Goal: Task Accomplishment & Management: Manage account settings

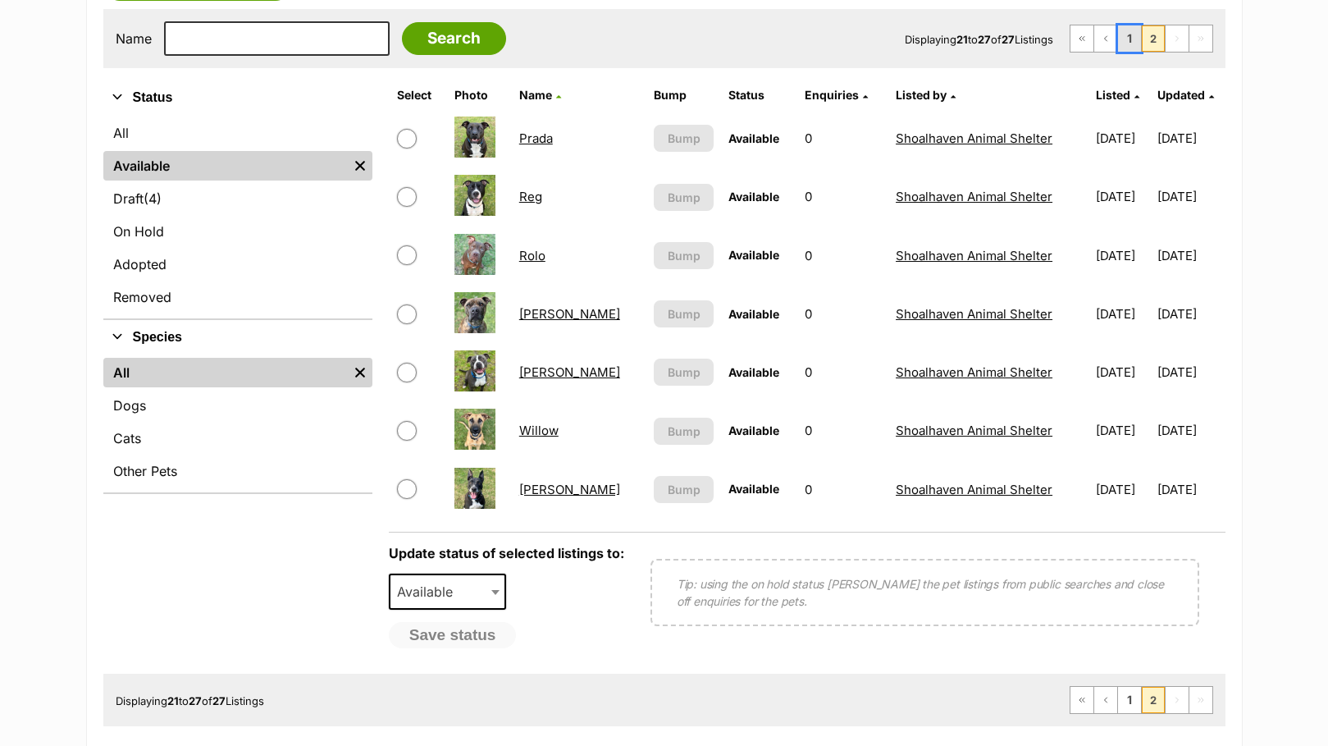
click at [1128, 35] on link "1" at bounding box center [1129, 38] width 23 height 26
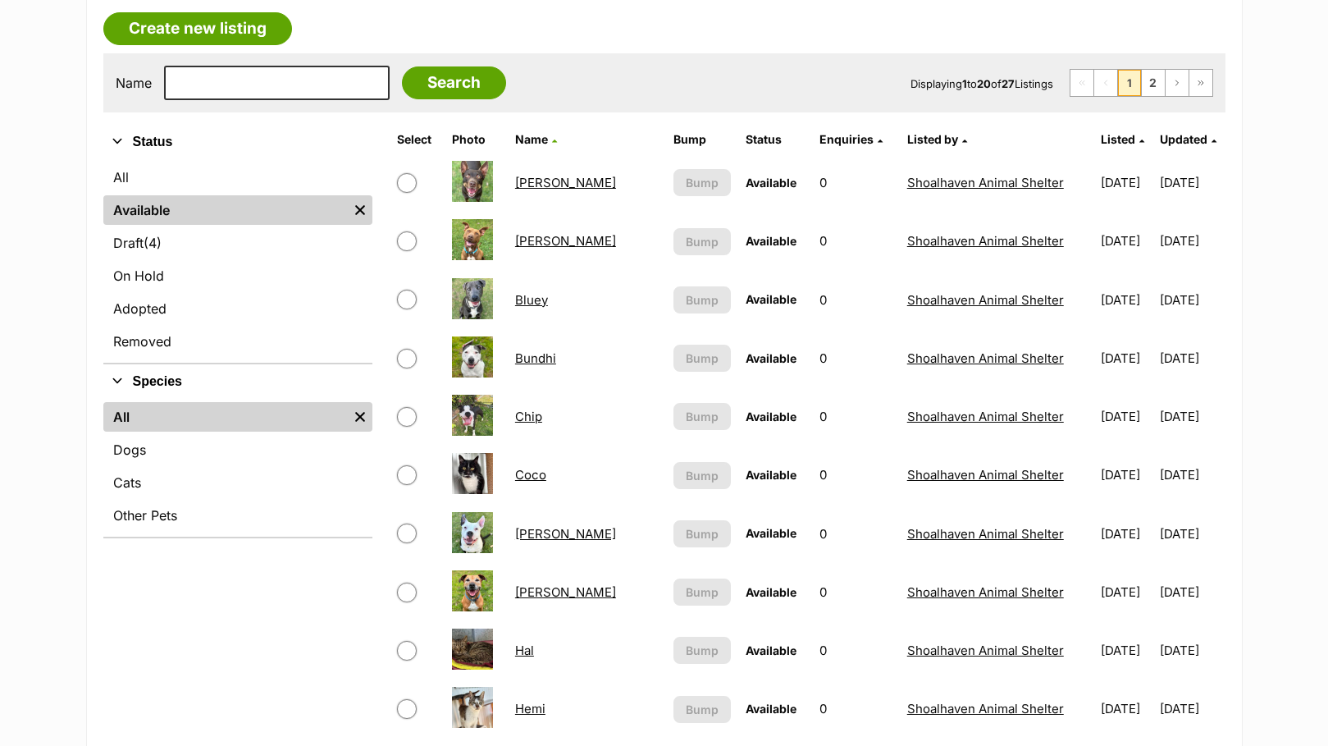
scroll to position [328, 0]
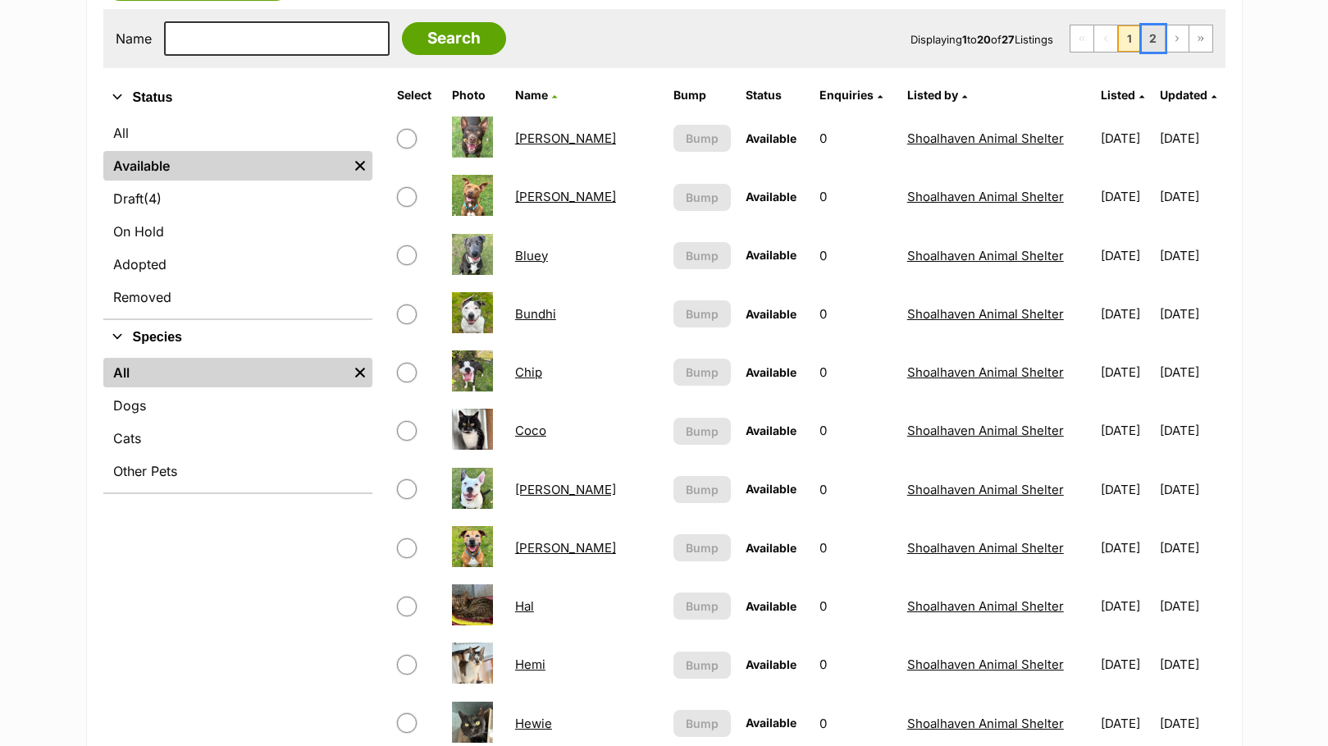
click at [1159, 47] on link "2" at bounding box center [1153, 38] width 23 height 26
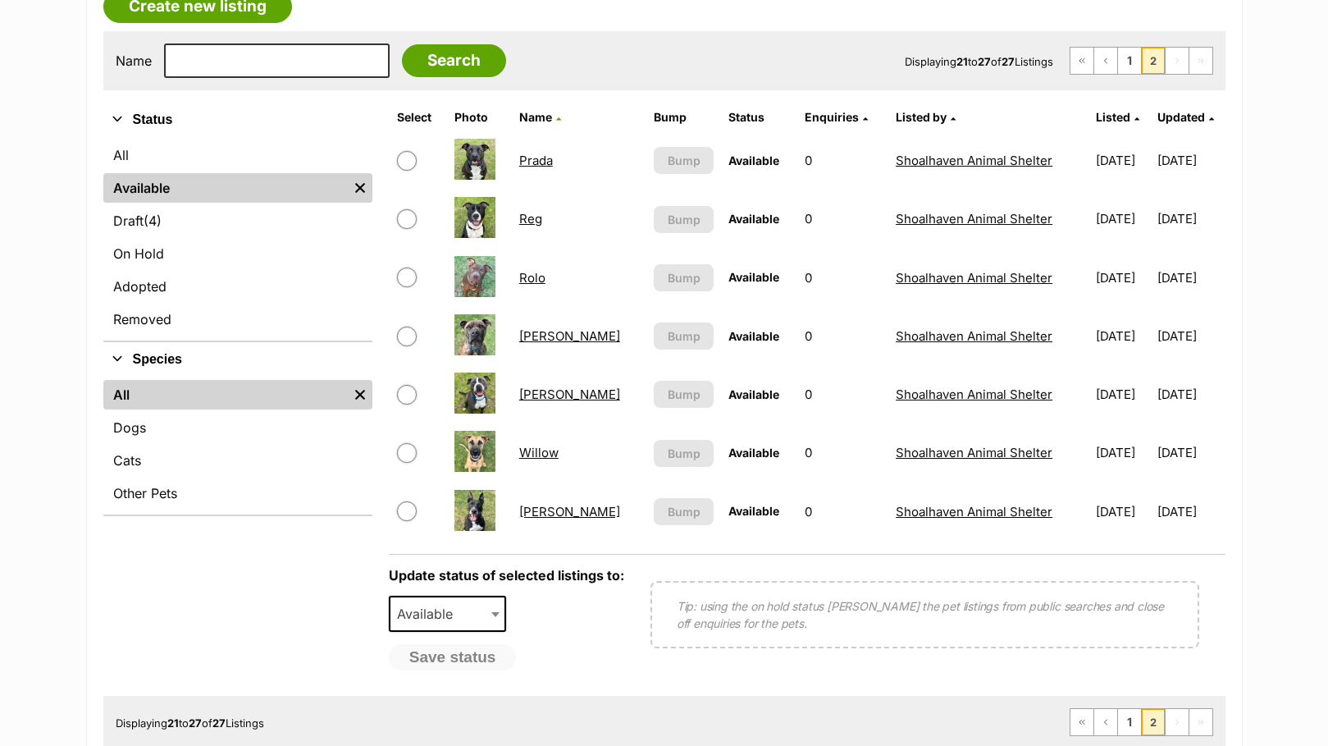
scroll to position [246, 0]
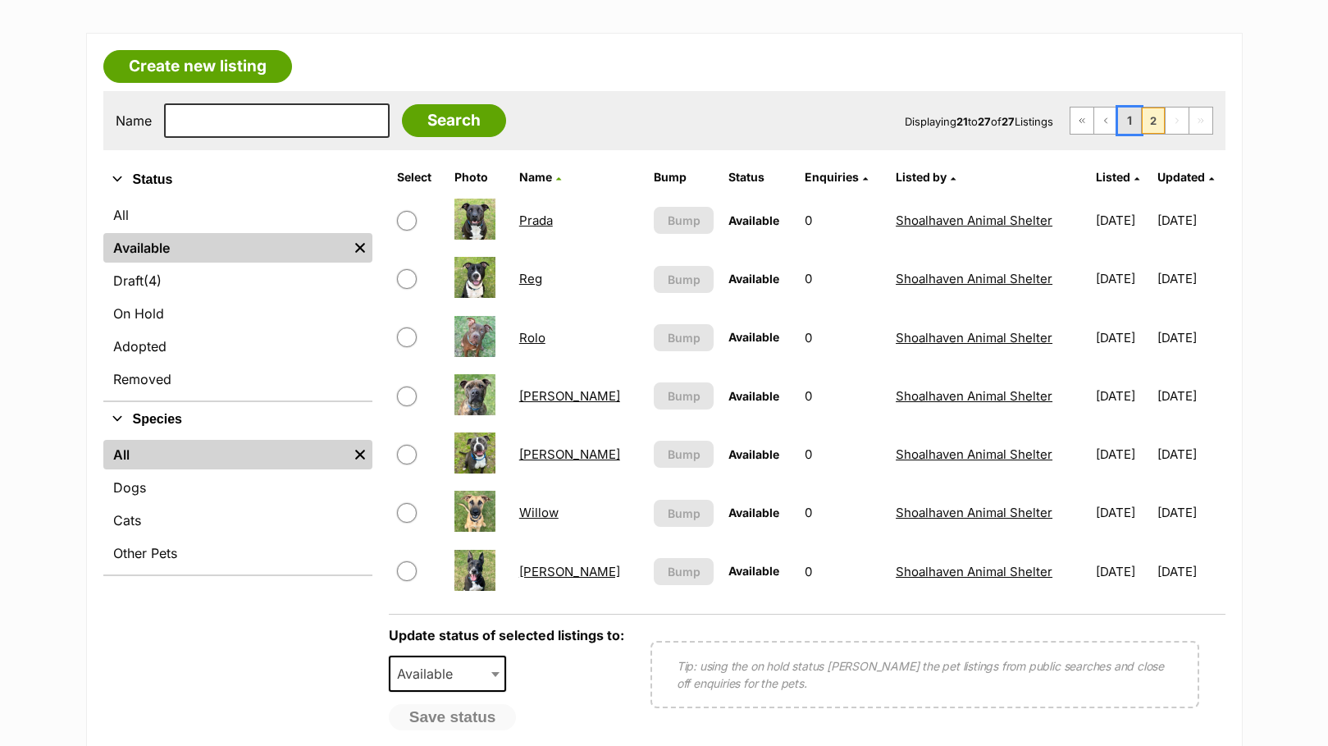
click at [1134, 125] on link "1" at bounding box center [1129, 120] width 23 height 26
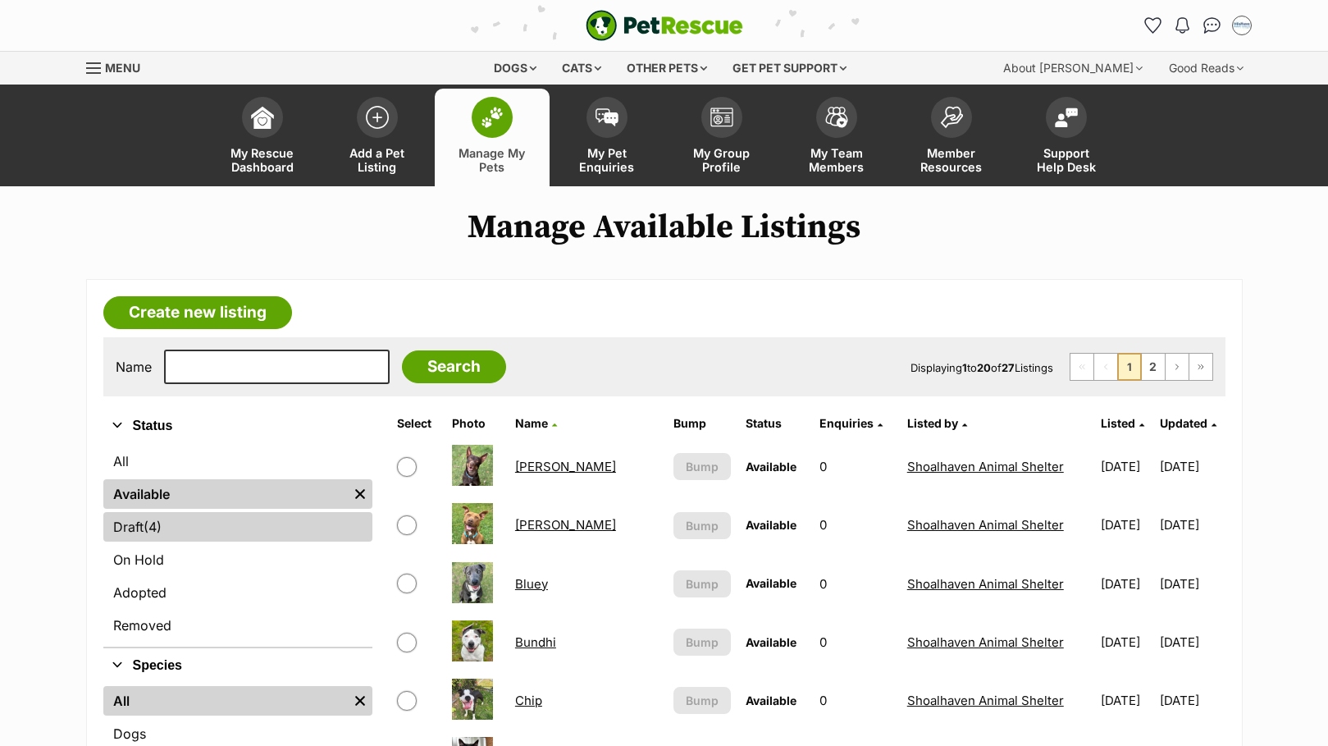
click at [162, 524] on span "(4)" at bounding box center [153, 527] width 18 height 20
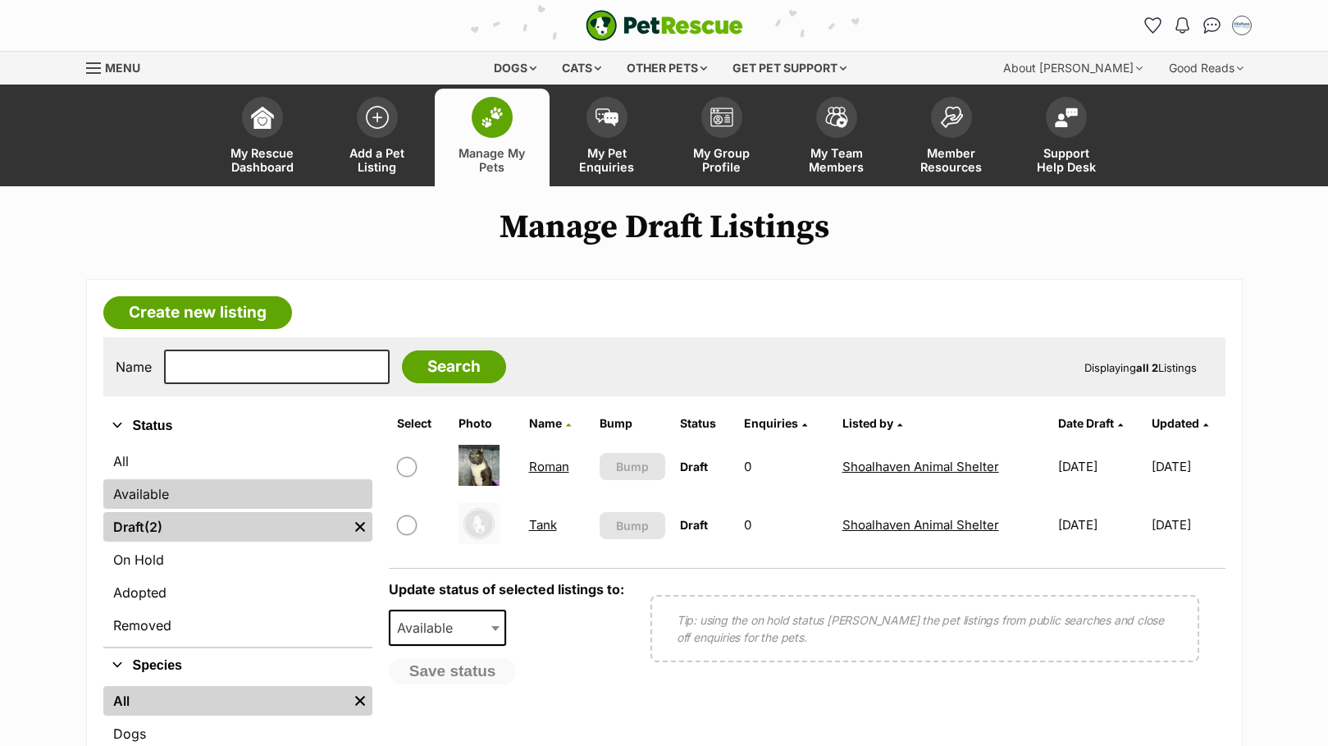
click at [190, 487] on link "Available" at bounding box center [237, 494] width 269 height 30
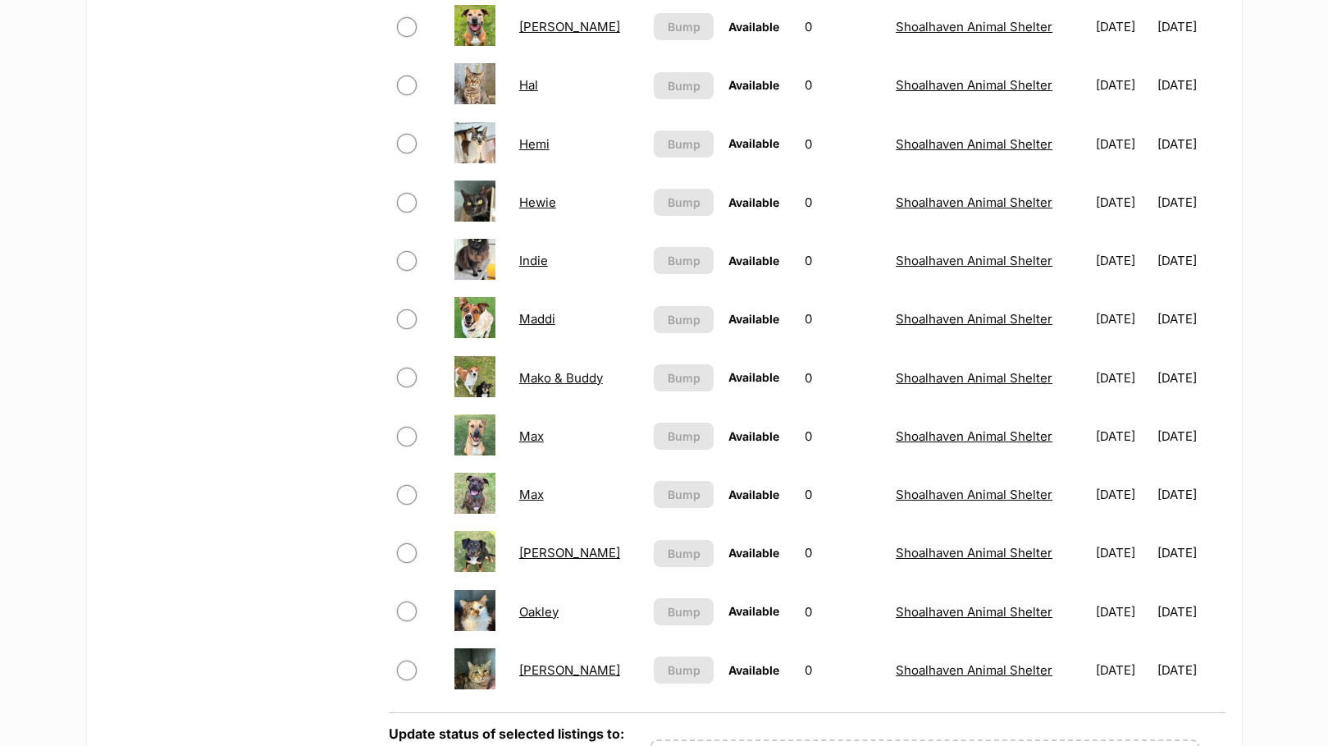
scroll to position [1067, 0]
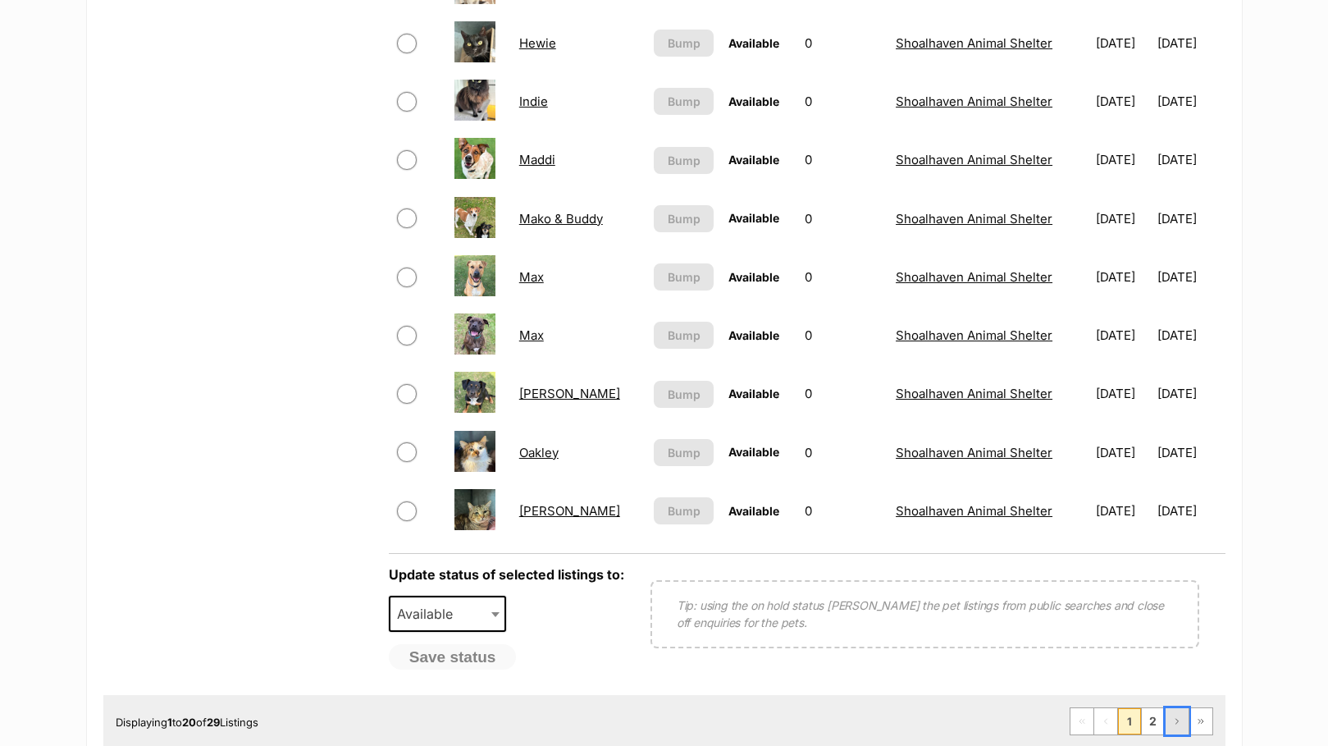
click at [1166, 725] on link "Next Page" at bounding box center [1177, 721] width 23 height 26
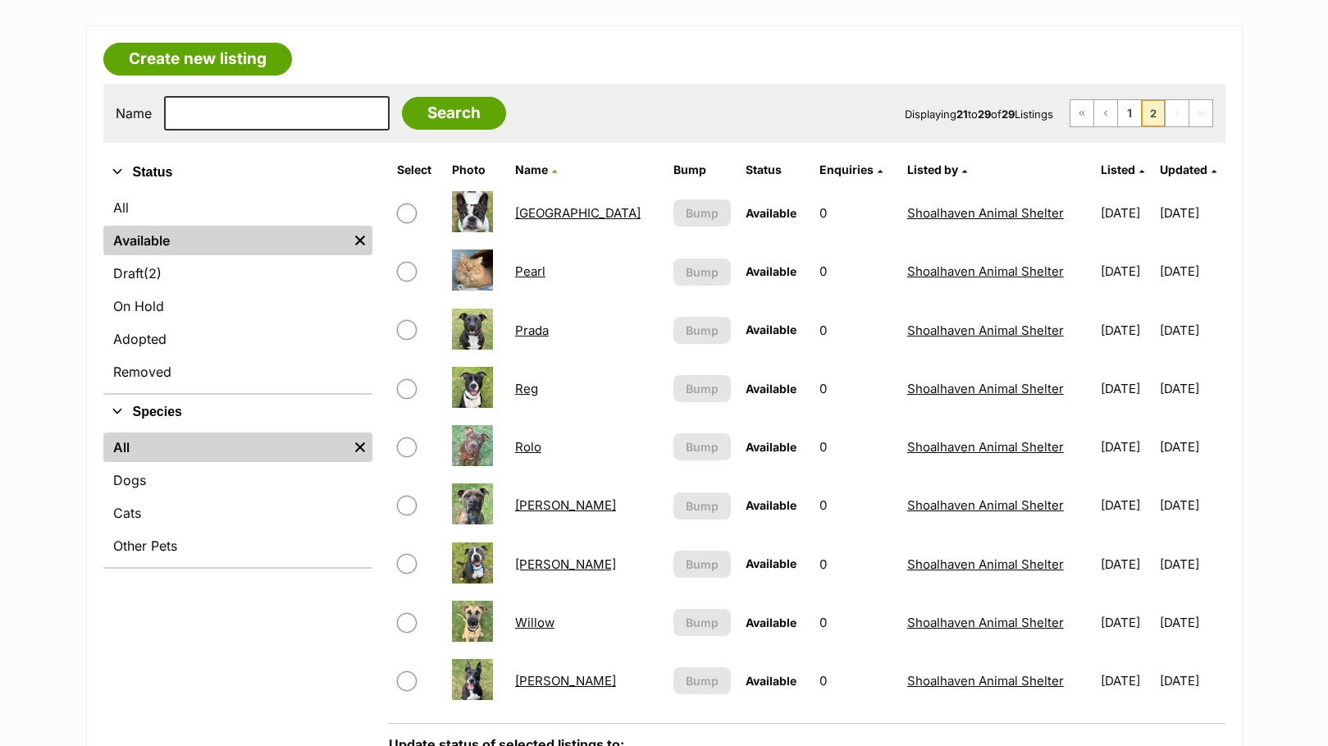
scroll to position [246, 0]
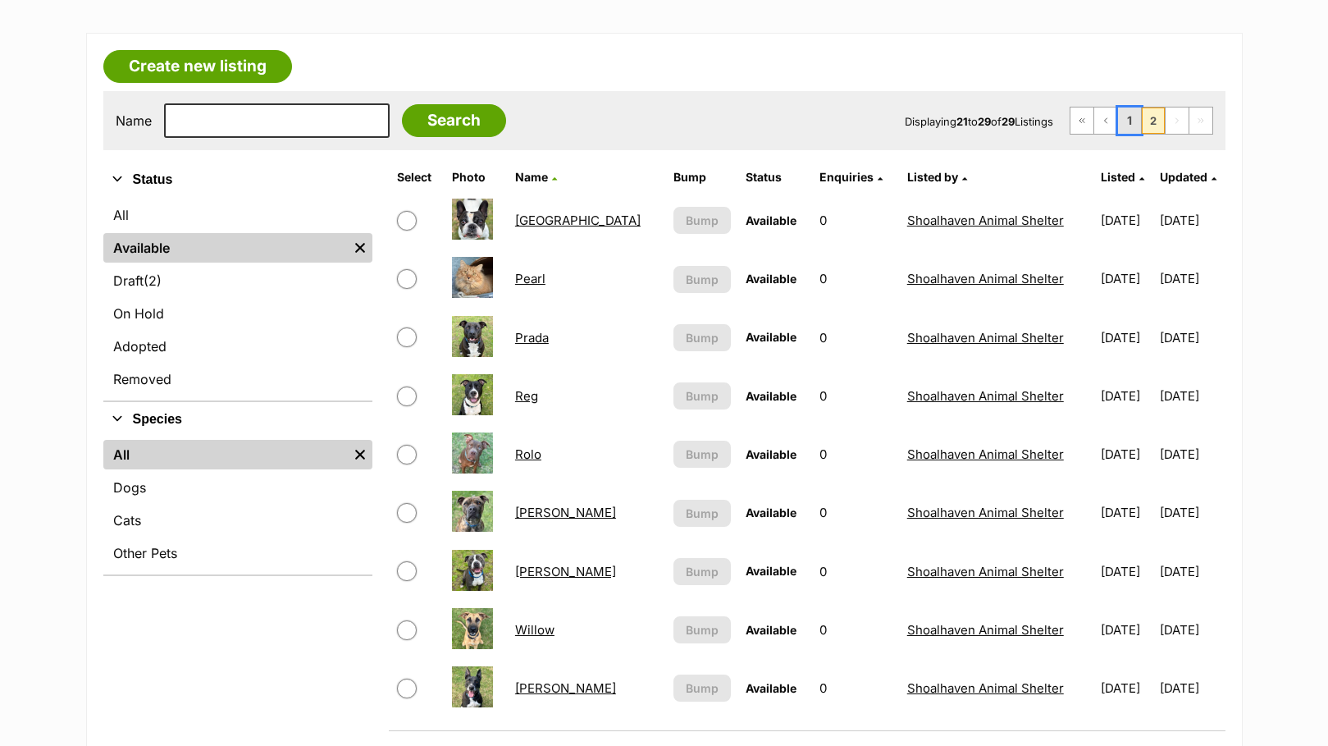
click at [1127, 108] on link "1" at bounding box center [1129, 120] width 23 height 26
